Goal: Book appointment/travel/reservation

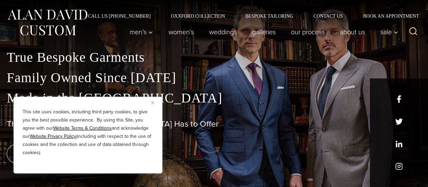
click at [153, 103] on img "Close" at bounding box center [152, 102] width 3 height 3
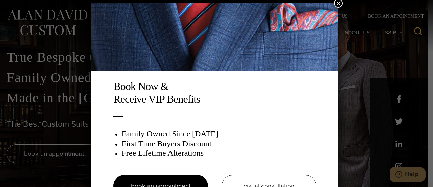
scroll to position [16, 0]
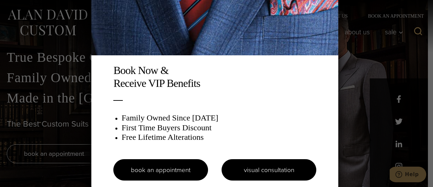
click at [252, 169] on link "visual consultation" at bounding box center [269, 169] width 95 height 21
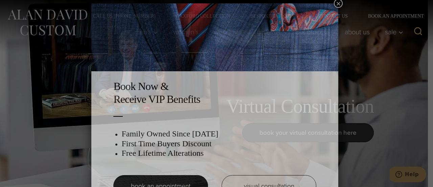
scroll to position [3, 0]
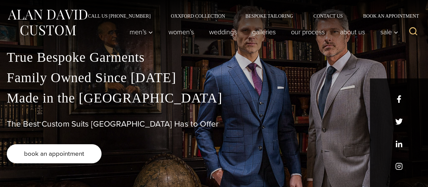
click at [85, 157] on link "book an appointment" at bounding box center [54, 153] width 95 height 19
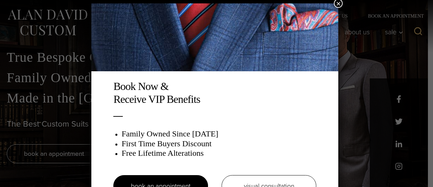
scroll to position [3, 0]
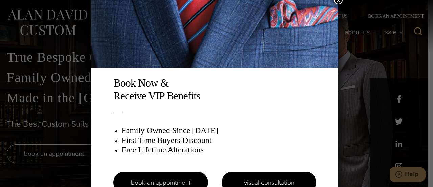
click at [265, 176] on link "visual consultation" at bounding box center [269, 181] width 95 height 21
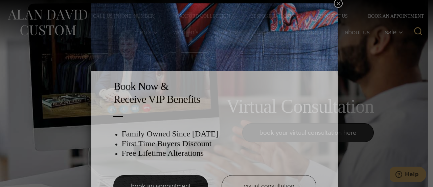
scroll to position [3, 0]
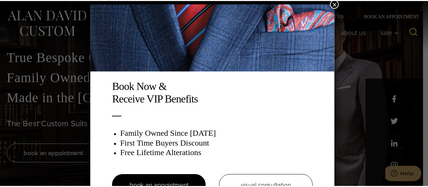
scroll to position [3, 0]
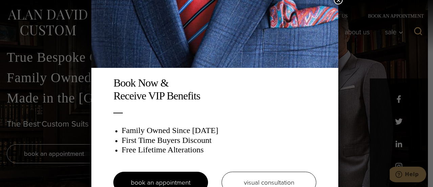
click at [70, 110] on div "Book Now & Receive VIP Benefits Family Owned Since [DATE] First Time Buyers Dis…" at bounding box center [216, 93] width 433 height 187
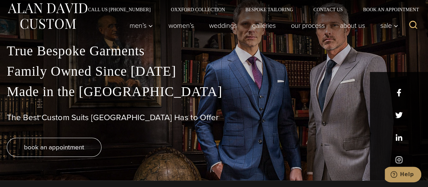
scroll to position [0, 0]
